Goal: Task Accomplishment & Management: Manage account settings

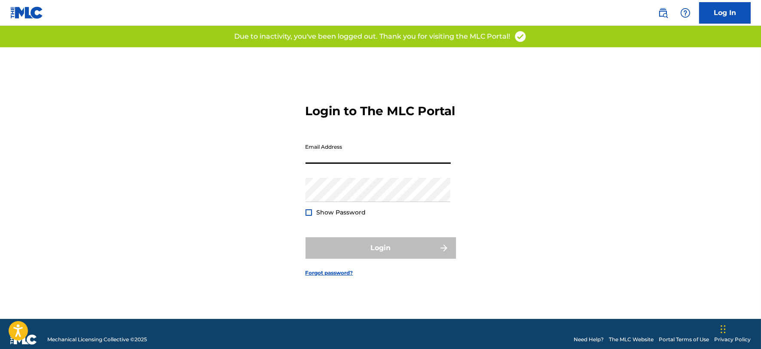
click at [371, 160] on input "Email Address" at bounding box center [378, 151] width 145 height 25
type input "[PERSON_NAME][EMAIL_ADDRESS][DOMAIN_NAME]"
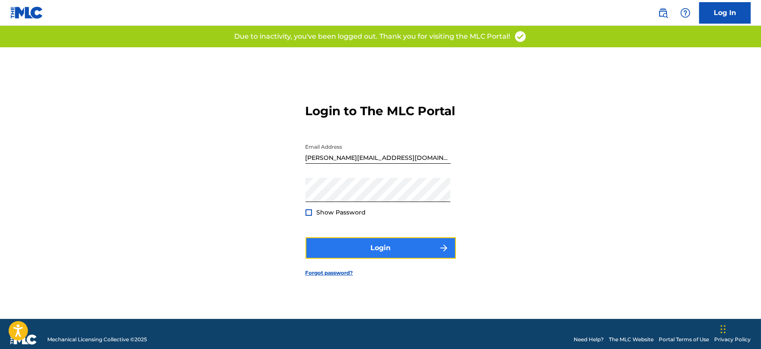
click at [397, 259] on button "Login" at bounding box center [381, 247] width 150 height 21
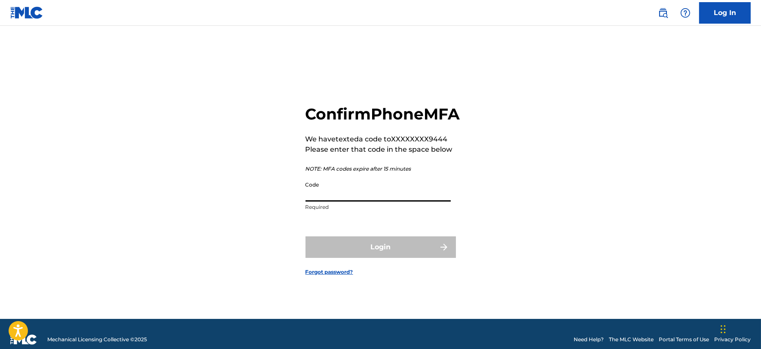
click at [368, 200] on input "Code" at bounding box center [378, 189] width 145 height 25
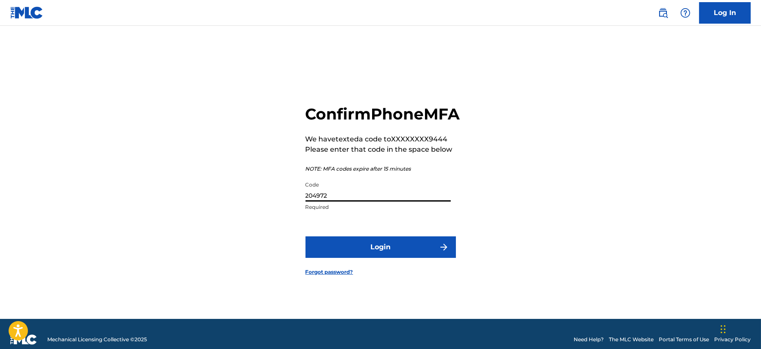
type input "204972"
click at [306, 236] on button "Login" at bounding box center [381, 246] width 150 height 21
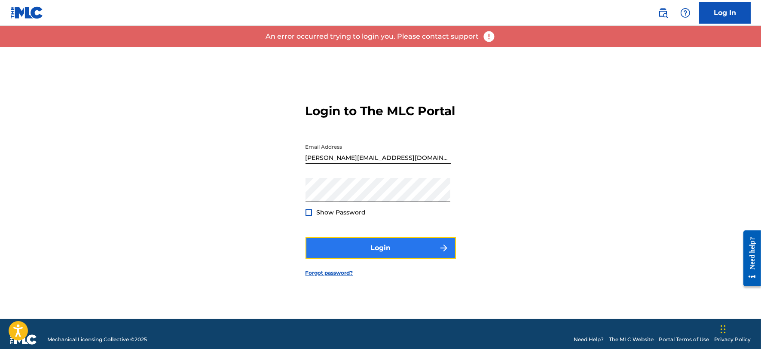
click at [402, 250] on button "Login" at bounding box center [381, 247] width 150 height 21
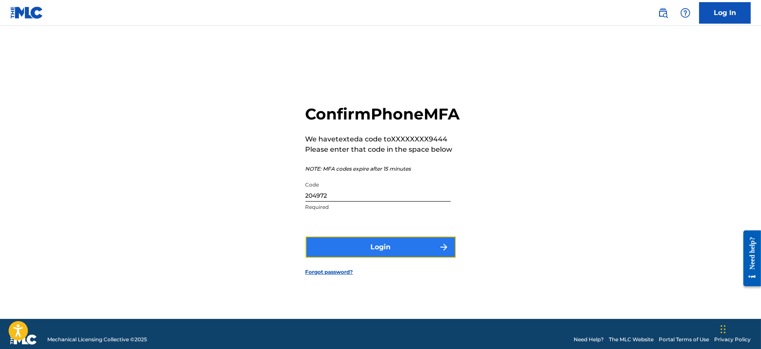
click at [402, 250] on button "Login" at bounding box center [381, 246] width 150 height 21
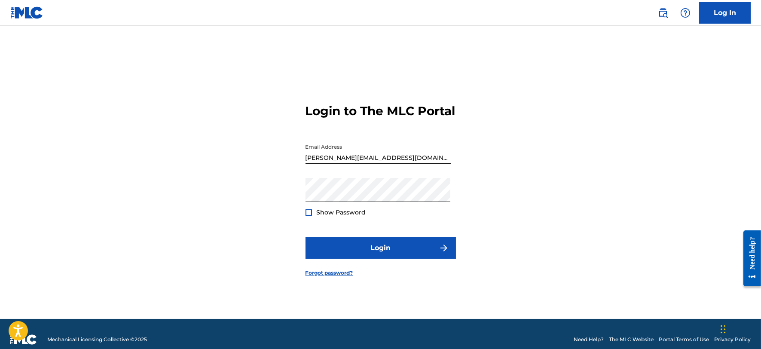
click at [24, 6] on img at bounding box center [26, 12] width 33 height 12
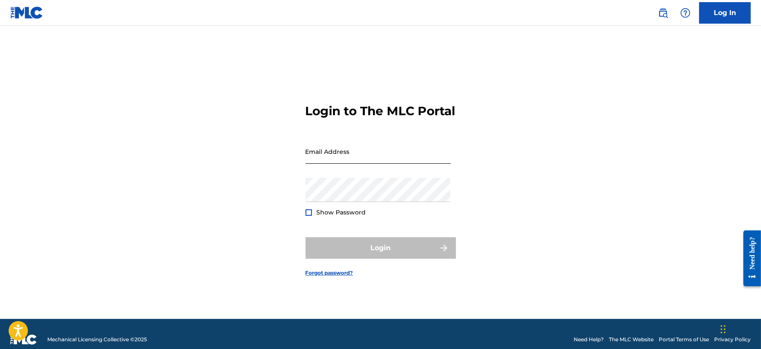
click at [364, 161] on input "Email Address" at bounding box center [378, 151] width 145 height 25
type input "[PERSON_NAME][EMAIL_ADDRESS][DOMAIN_NAME]"
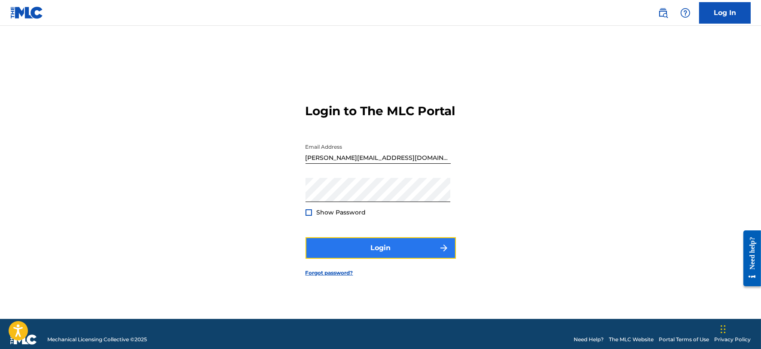
click at [380, 258] on button "Login" at bounding box center [381, 247] width 150 height 21
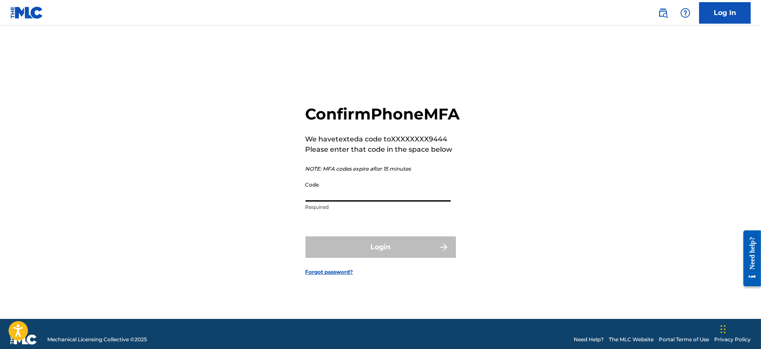
click at [353, 199] on input "Code" at bounding box center [378, 189] width 145 height 25
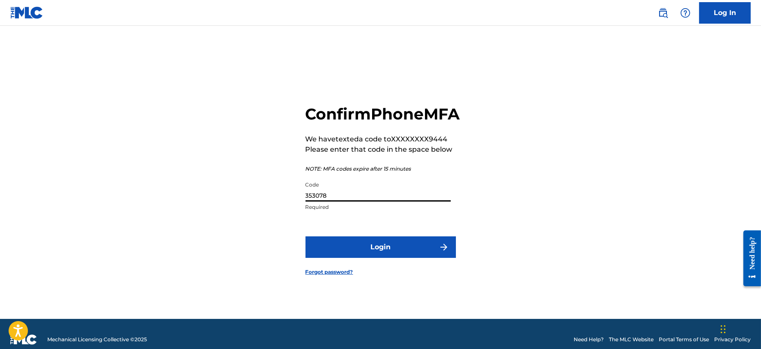
type input "353078"
click at [306, 236] on button "Login" at bounding box center [381, 246] width 150 height 21
